Goal: Task Accomplishment & Management: Complete application form

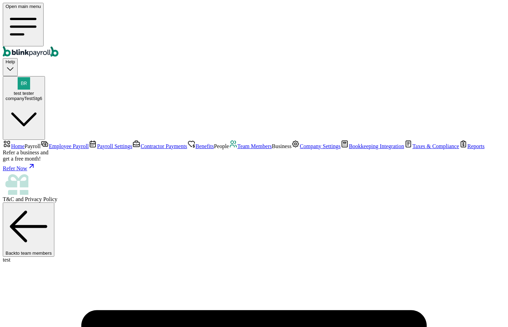
scroll to position [22, 0]
click at [237, 149] on span "Team Members" at bounding box center [254, 146] width 35 height 6
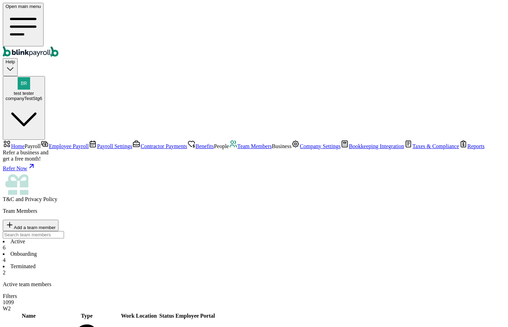
drag, startPoint x: 382, startPoint y: 206, endPoint x: 393, endPoint y: 206, distance: 11.1
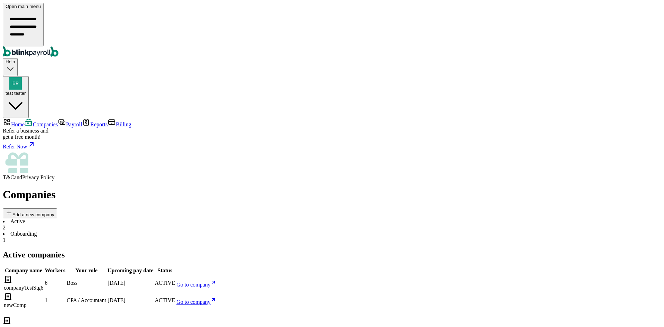
click at [346, 299] on main "Companies Add a new company Active 2 Onboarding 1 Active companies Company name…" at bounding box center [332, 322] width 659 height 268
click at [211, 282] on span "Go to company" at bounding box center [193, 285] width 34 height 6
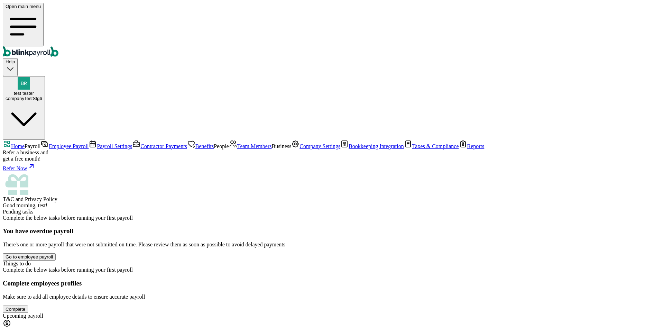
click at [237, 149] on span "Team Members" at bounding box center [254, 146] width 35 height 6
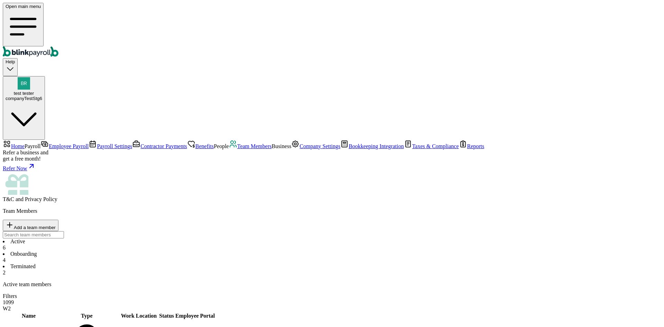
type input "branko@blinkpayroll.com"
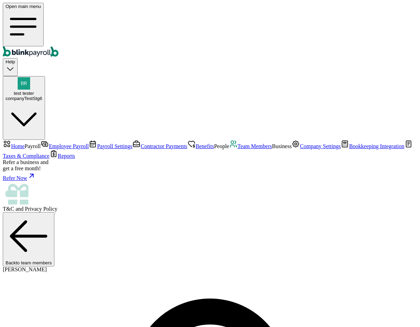
click at [42, 96] on div "companyTestStg6" at bounding box center [24, 98] width 37 height 5
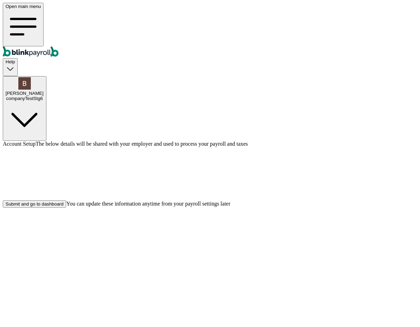
click at [63, 207] on div "Submit and go to dashboard" at bounding box center [35, 203] width 58 height 5
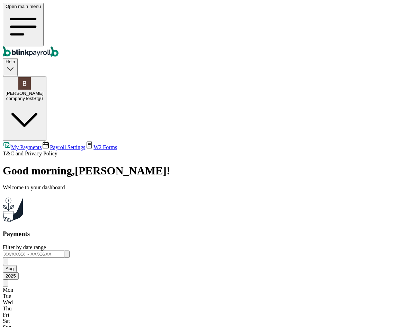
click at [42, 144] on link "Payroll Settings" at bounding box center [64, 147] width 44 height 6
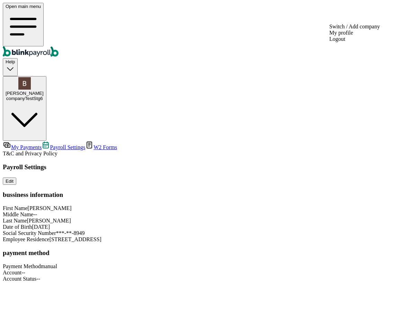
click at [44, 96] on div "companyTestStg6" at bounding box center [25, 98] width 38 height 5
